Goal: Task Accomplishment & Management: Manage account settings

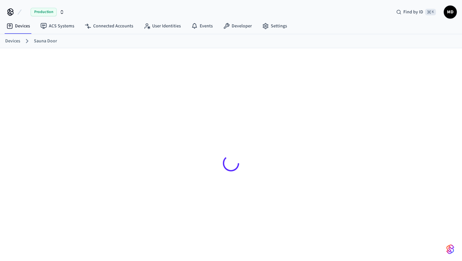
click at [48, 42] on link "Sauna Door" at bounding box center [45, 41] width 23 height 7
click at [61, 27] on link "ACS Systems" at bounding box center [57, 26] width 44 height 12
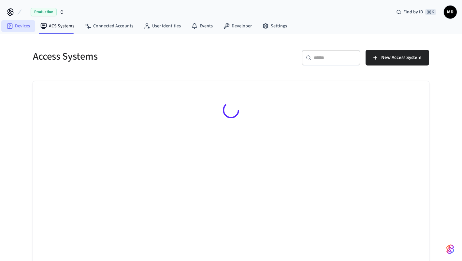
click at [19, 27] on link "Devices" at bounding box center [18, 26] width 34 height 12
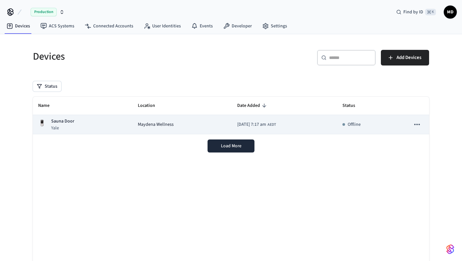
click at [153, 123] on span "Maydena Wellness" at bounding box center [156, 124] width 36 height 7
click at [360, 126] on p "Offline" at bounding box center [353, 124] width 13 height 7
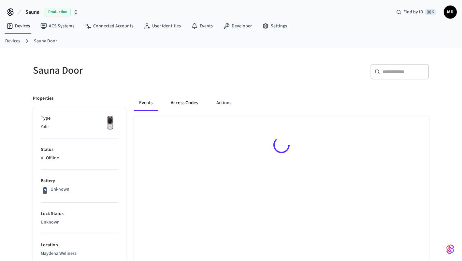
click at [180, 105] on button "Access Codes" at bounding box center [184, 103] width 38 height 16
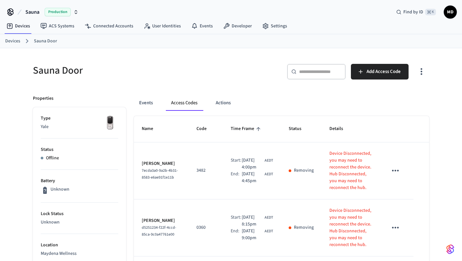
click at [450, 14] on span "MD" at bounding box center [450, 12] width 12 height 12
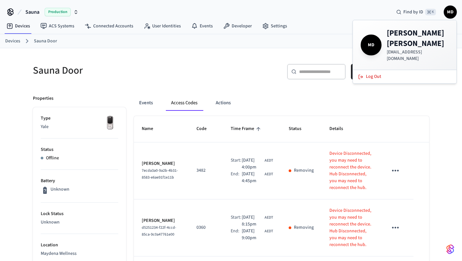
click at [382, 42] on div "MD [PERSON_NAME] [EMAIL_ADDRESS][DOMAIN_NAME]" at bounding box center [404, 45] width 88 height 34
click at [270, 28] on link "Settings" at bounding box center [274, 26] width 35 height 12
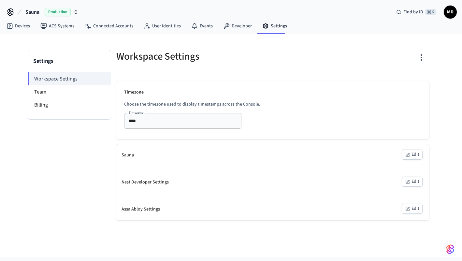
click at [440, 243] on div "Settings Workspace Settings Team Billing Workspace Settings Timezone Choose the…" at bounding box center [231, 145] width 462 height 223
click at [448, 247] on img "button" at bounding box center [450, 249] width 8 height 10
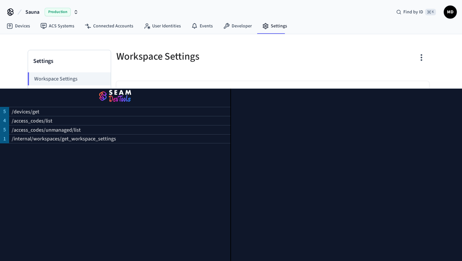
click at [414, 58] on button "button" at bounding box center [420, 58] width 15 height 26
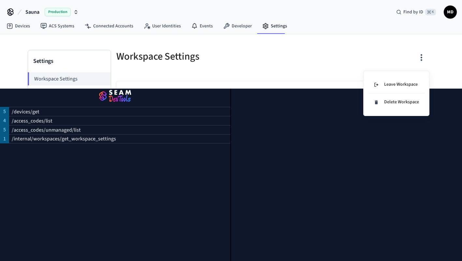
click at [345, 58] on div at bounding box center [231, 130] width 462 height 261
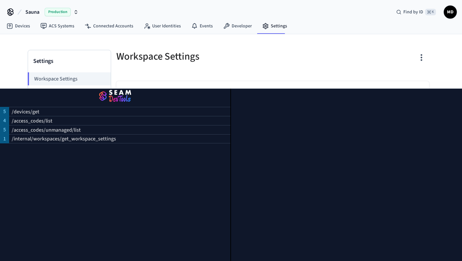
click at [454, 14] on span "MD" at bounding box center [450, 12] width 12 height 12
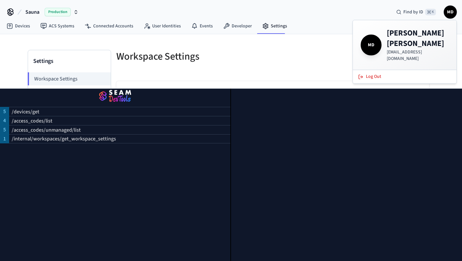
click at [390, 36] on h4 "[PERSON_NAME]" at bounding box center [417, 38] width 62 height 21
click at [360, 12] on div "Sauna Production Find by ID ⌘ K MD" at bounding box center [231, 9] width 462 height 19
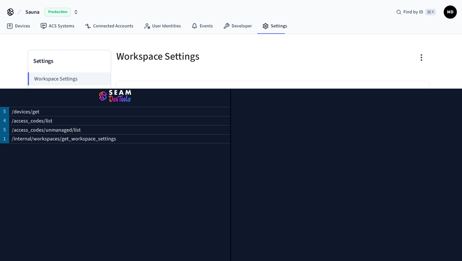
click at [8, 13] on icon at bounding box center [11, 13] width 6 height 4
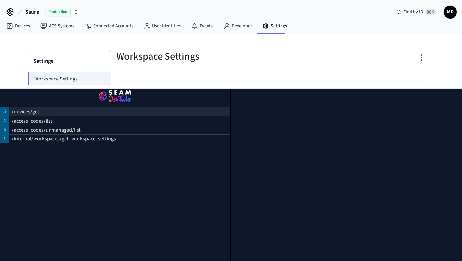
click at [24, 112] on p "/devices/get" at bounding box center [26, 112] width 28 height 8
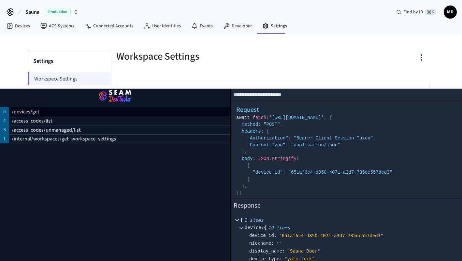
click at [144, 72] on div "Workspace Settings Timezone Choose the timezone used to display timestamps acro…" at bounding box center [272, 135] width 323 height 170
click at [114, 95] on img "button" at bounding box center [115, 96] width 215 height 18
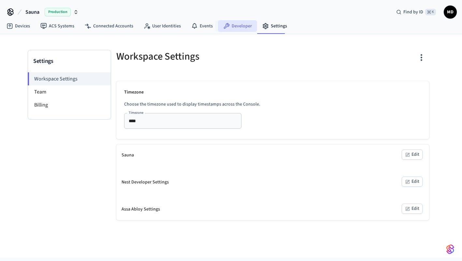
click at [236, 29] on link "Developer" at bounding box center [237, 26] width 39 height 12
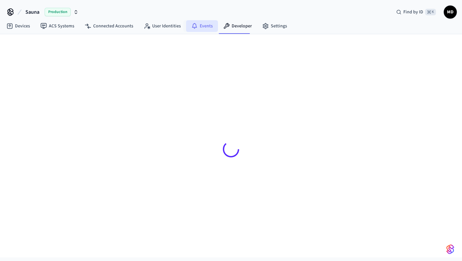
click at [196, 30] on link "Events" at bounding box center [202, 26] width 32 height 12
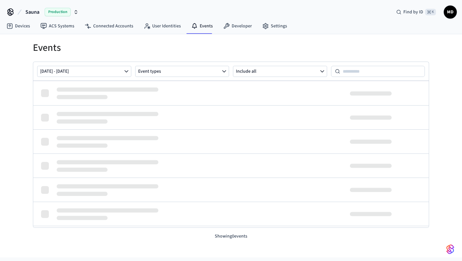
click at [450, 13] on span "MD" at bounding box center [450, 12] width 12 height 12
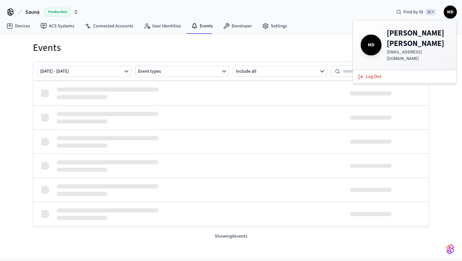
click at [450, 13] on span "MD" at bounding box center [450, 12] width 12 height 12
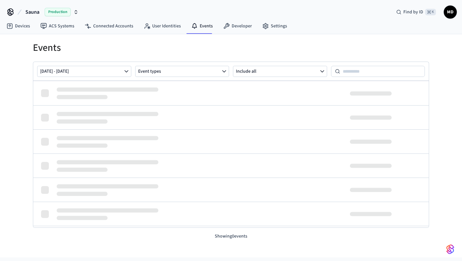
click at [28, 13] on span "Sauna" at bounding box center [32, 12] width 14 height 8
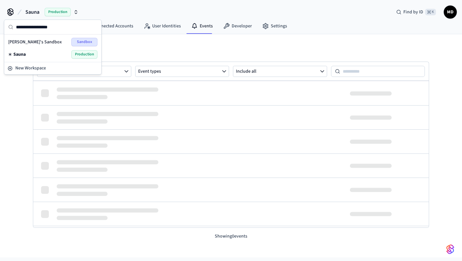
click at [17, 55] on span "Sauna" at bounding box center [19, 54] width 12 height 7
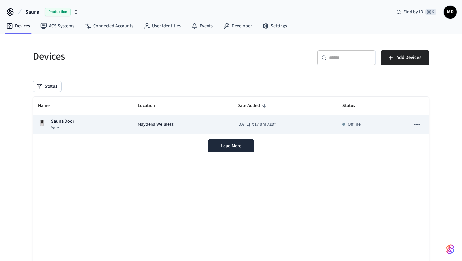
click at [412, 124] on button "sticky table" at bounding box center [417, 125] width 14 height 14
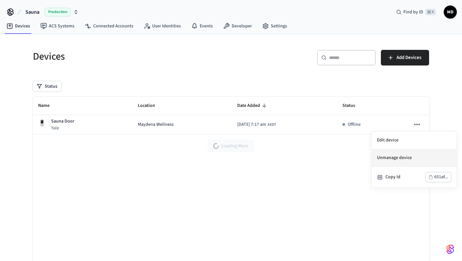
click at [387, 160] on li "Unmanage device" at bounding box center [413, 158] width 85 height 18
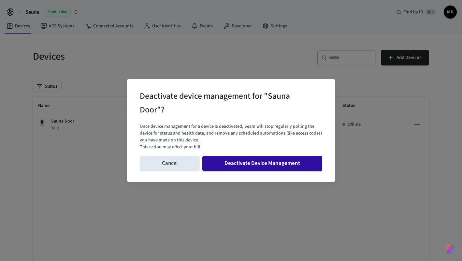
click at [278, 163] on button "Deactivate Device Management" at bounding box center [262, 164] width 120 height 16
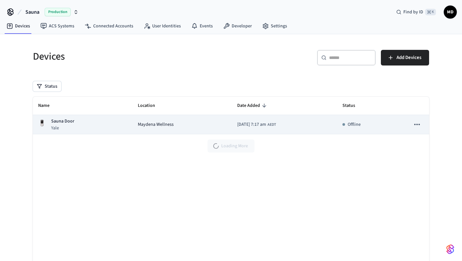
click at [414, 123] on icon "sticky table" at bounding box center [416, 124] width 8 height 8
click at [414, 123] on div at bounding box center [231, 130] width 462 height 261
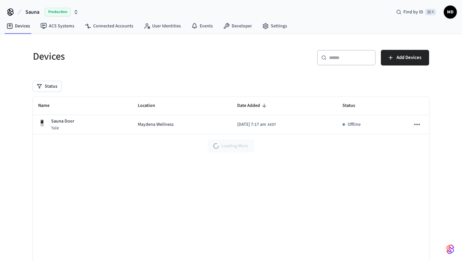
click at [40, 11] on button "Sauna Production" at bounding box center [51, 12] width 57 height 14
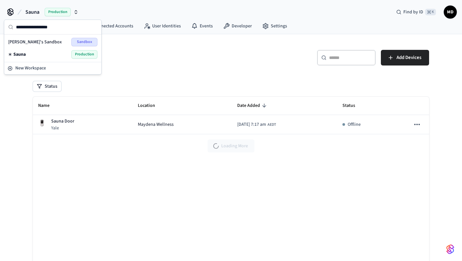
click at [40, 11] on button "Sauna Production" at bounding box center [51, 12] width 57 height 14
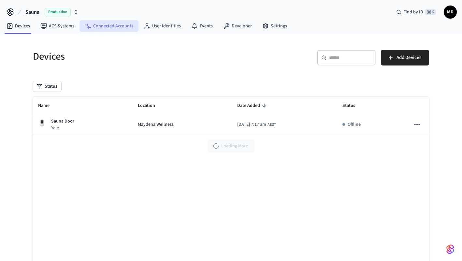
click at [102, 28] on link "Connected Accounts" at bounding box center [108, 26] width 59 height 12
